Goal: Obtain resource: Download file/media

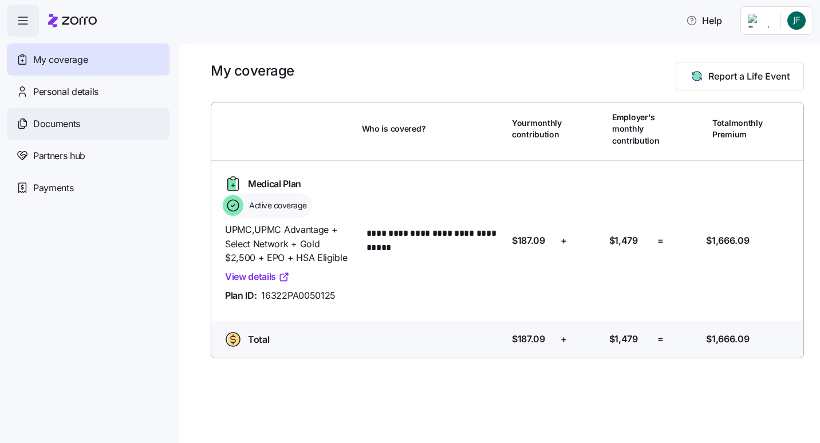
click at [56, 123] on span "Documents" at bounding box center [56, 124] width 47 height 14
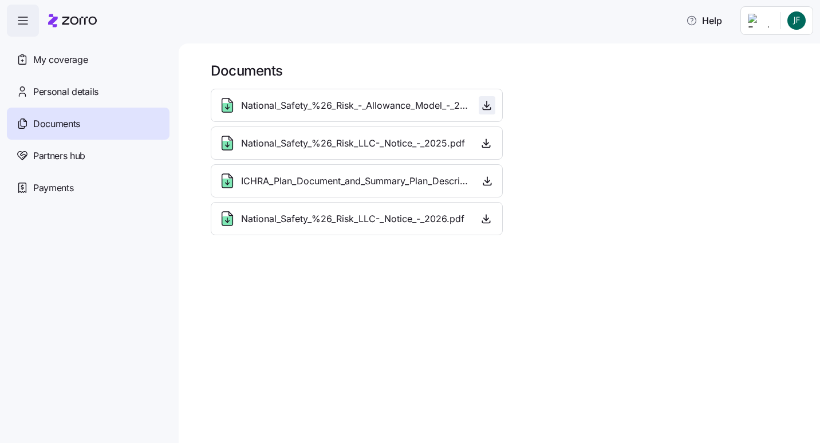
click at [487, 106] on icon "button" at bounding box center [487, 105] width 0 height 6
click at [481, 142] on icon "button" at bounding box center [486, 143] width 11 height 11
click at [484, 179] on icon "button" at bounding box center [487, 180] width 11 height 11
click at [481, 219] on icon "button" at bounding box center [486, 218] width 11 height 11
click at [50, 156] on span "Partners hub" at bounding box center [59, 156] width 52 height 14
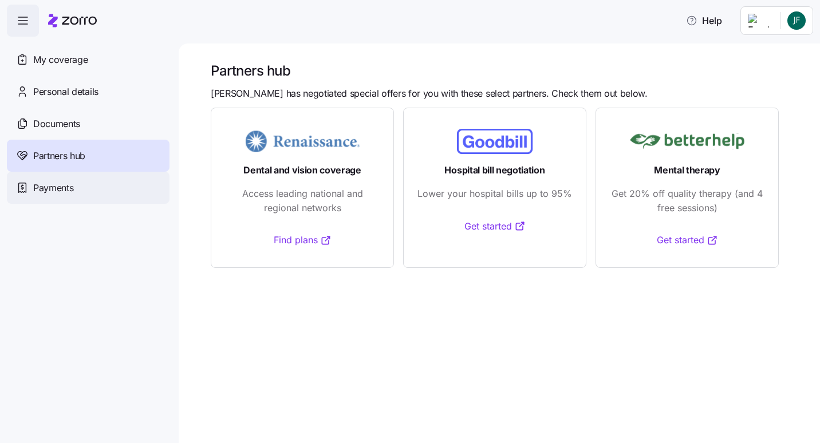
click at [55, 193] on span "Payments" at bounding box center [53, 188] width 40 height 14
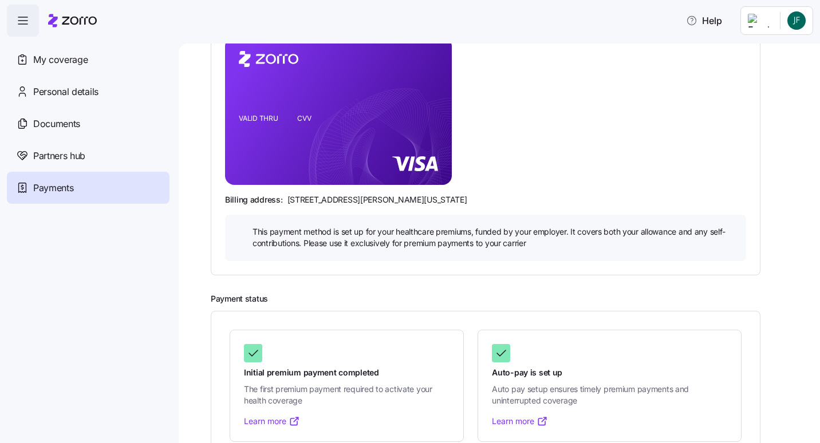
scroll to position [203, 0]
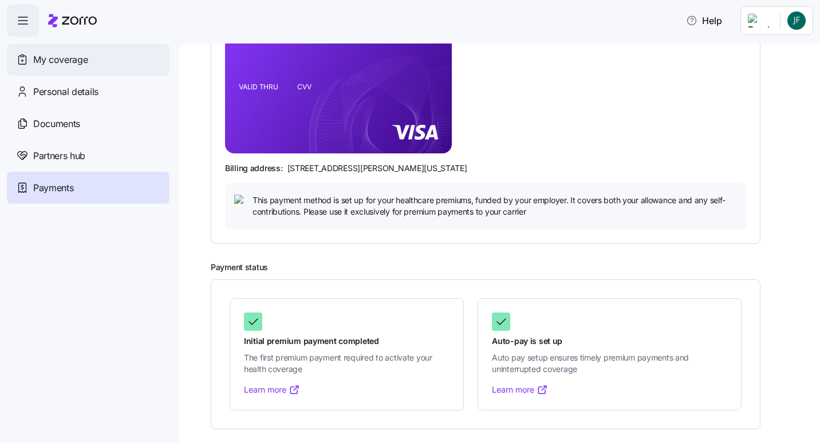
click at [73, 59] on span "My coverage" at bounding box center [60, 60] width 54 height 14
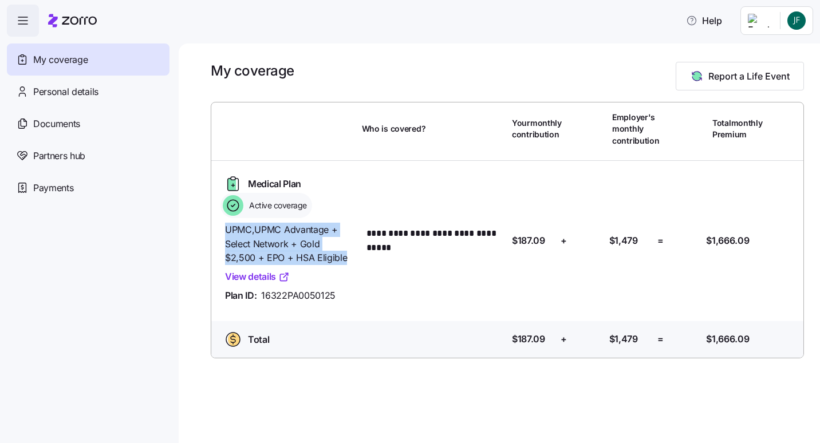
drag, startPoint x: 226, startPoint y: 230, endPoint x: 333, endPoint y: 265, distance: 112.5
click at [333, 265] on span "UPMC , UPMC Advantage + Select Network + Gold $2,500 + EPO + HSA Eligible" at bounding box center [289, 244] width 128 height 42
drag, startPoint x: 333, startPoint y: 265, endPoint x: 287, endPoint y: 237, distance: 53.9
copy span "UPMC , UPMC Advantage + Select Network + Gold $2,500 + EPO + HSA Eligible"
click at [19, 13] on span "button" at bounding box center [22, 20] width 31 height 31
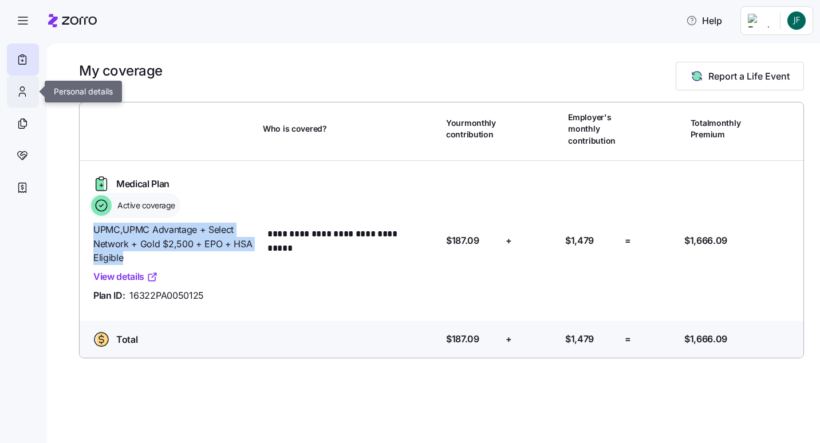
click at [23, 93] on icon at bounding box center [22, 92] width 13 height 14
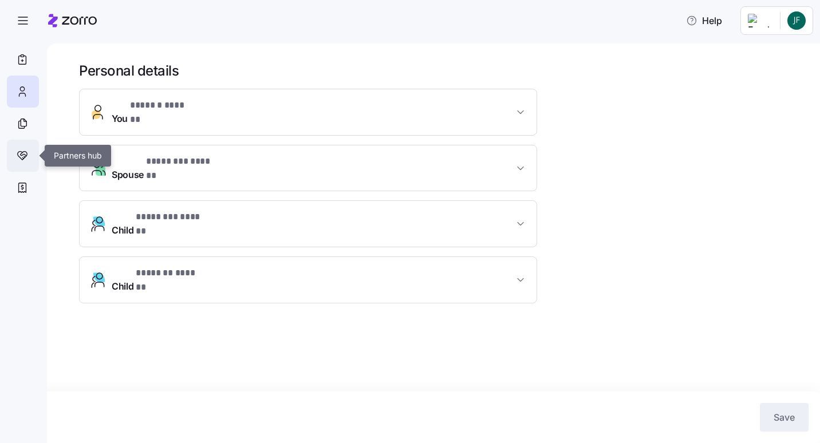
click at [21, 148] on div at bounding box center [23, 156] width 32 height 32
